Goal: Information Seeking & Learning: Learn about a topic

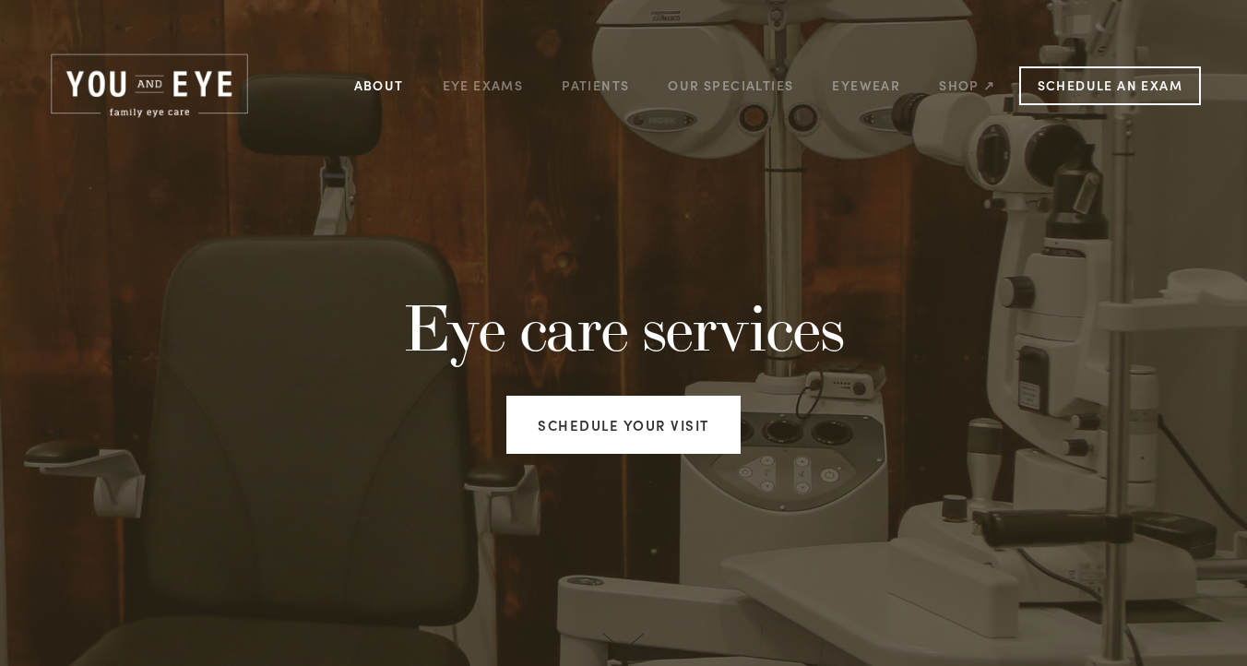
click at [384, 80] on link "About" at bounding box center [379, 85] width 50 height 29
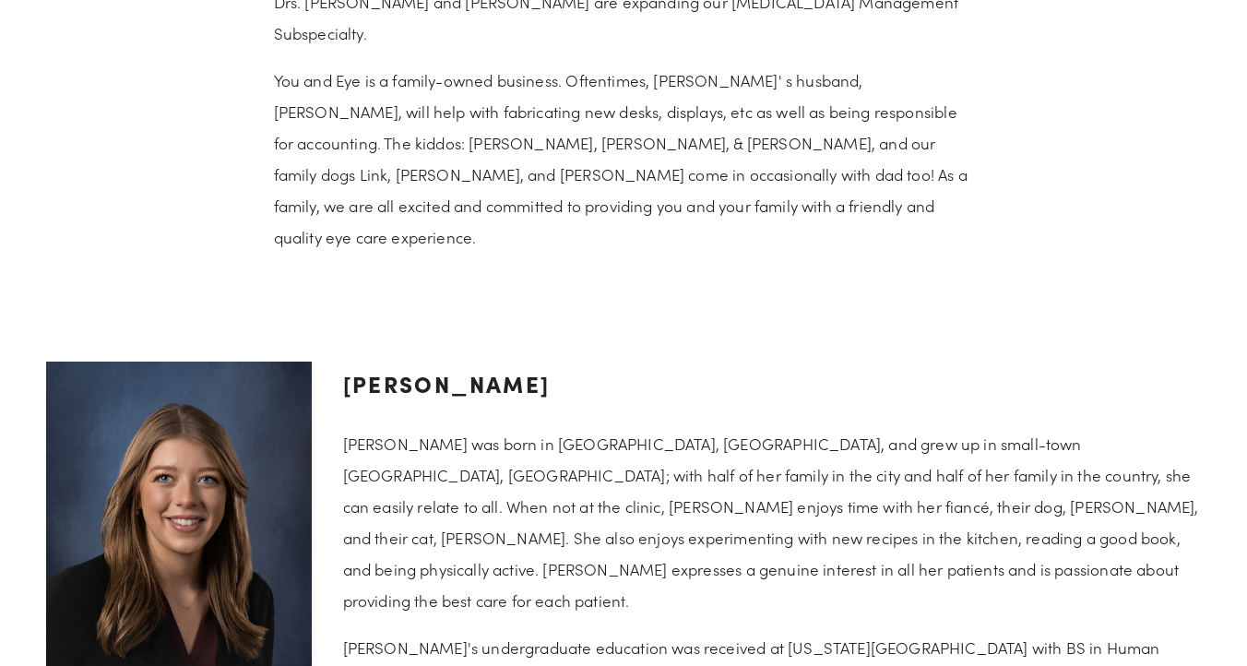
scroll to position [1231, 0]
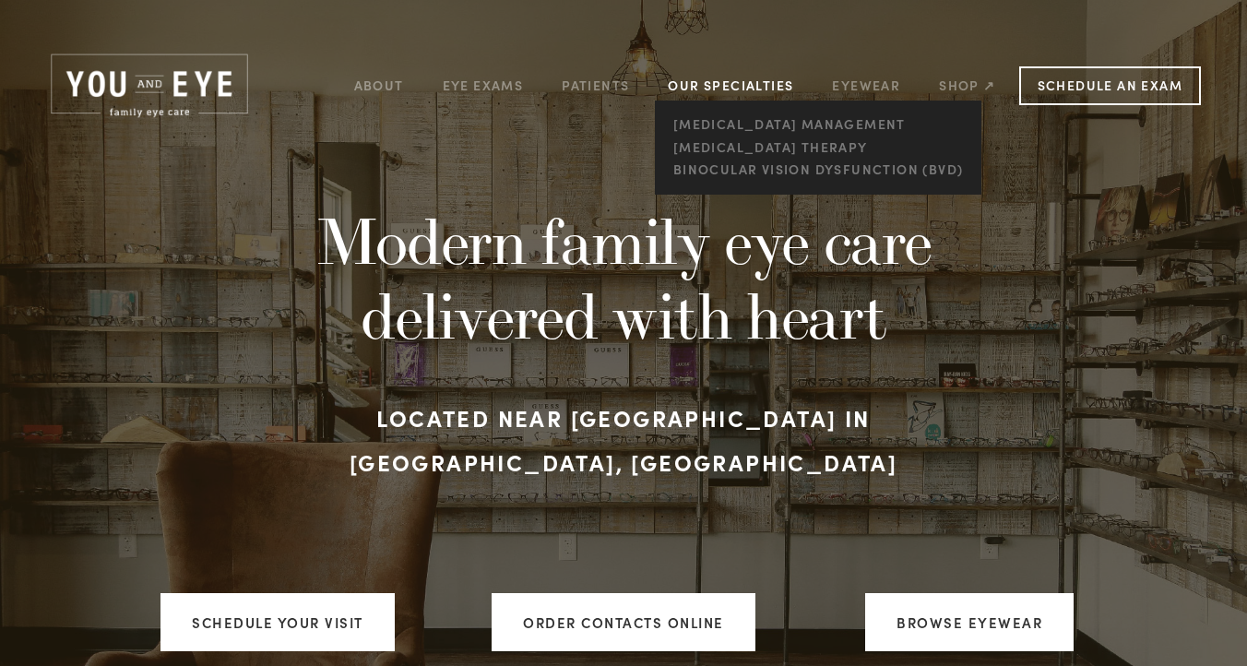
click at [697, 84] on link "Our Specialties" at bounding box center [730, 86] width 125 height 18
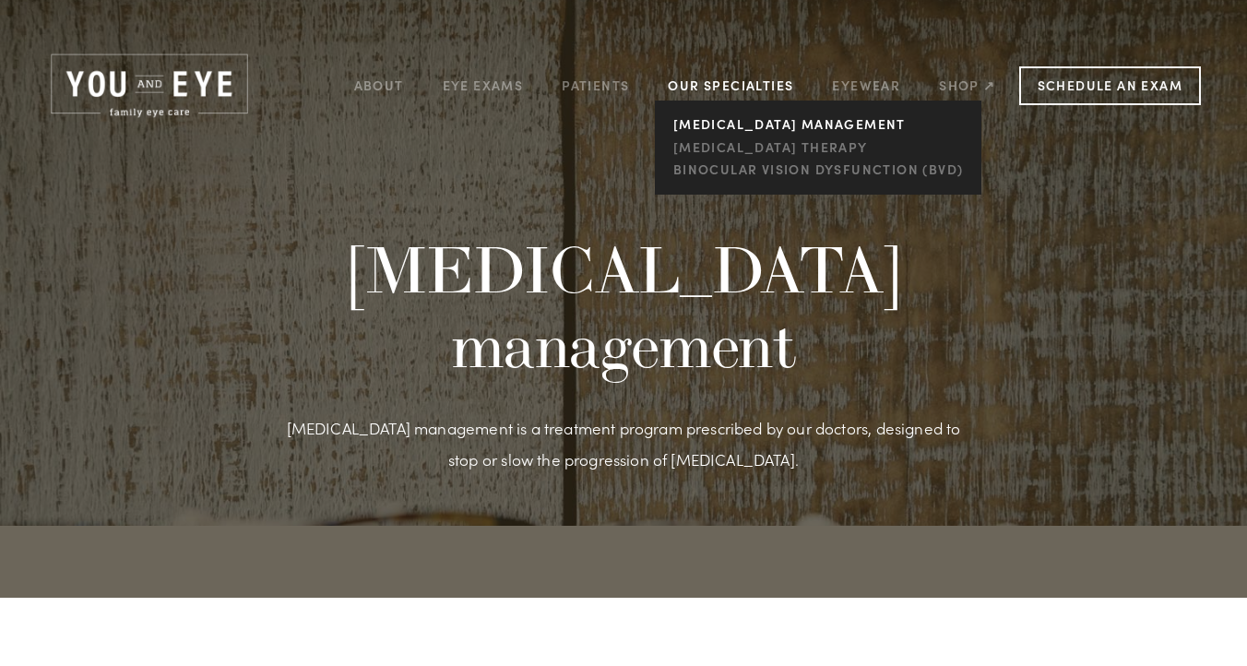
click at [719, 125] on link "[MEDICAL_DATA] management" at bounding box center [818, 124] width 300 height 23
